Goal: Information Seeking & Learning: Learn about a topic

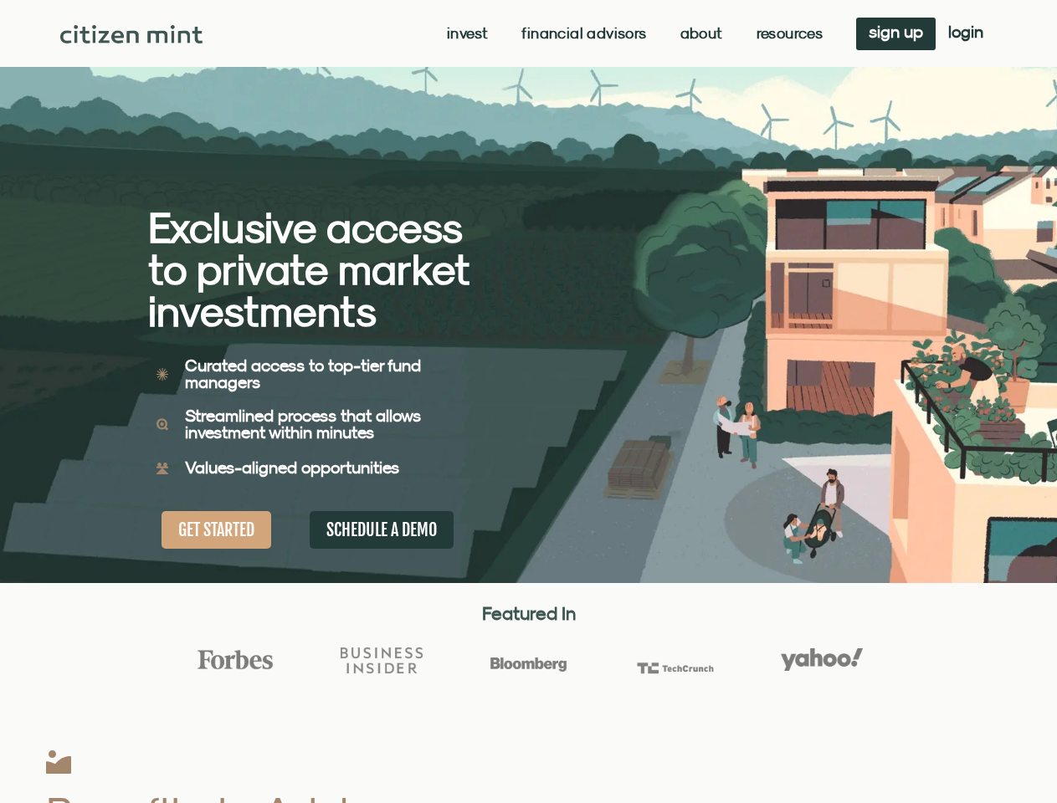
click at [528, 402] on div "Exclusive access to private market investments Exclusive access to private mark…" at bounding box center [338, 291] width 381 height 583
click at [465, 33] on link "Invest" at bounding box center [467, 33] width 41 height 17
click at [788, 33] on link "Resources" at bounding box center [790, 33] width 67 height 17
